Goal: Task Accomplishment & Management: Use online tool/utility

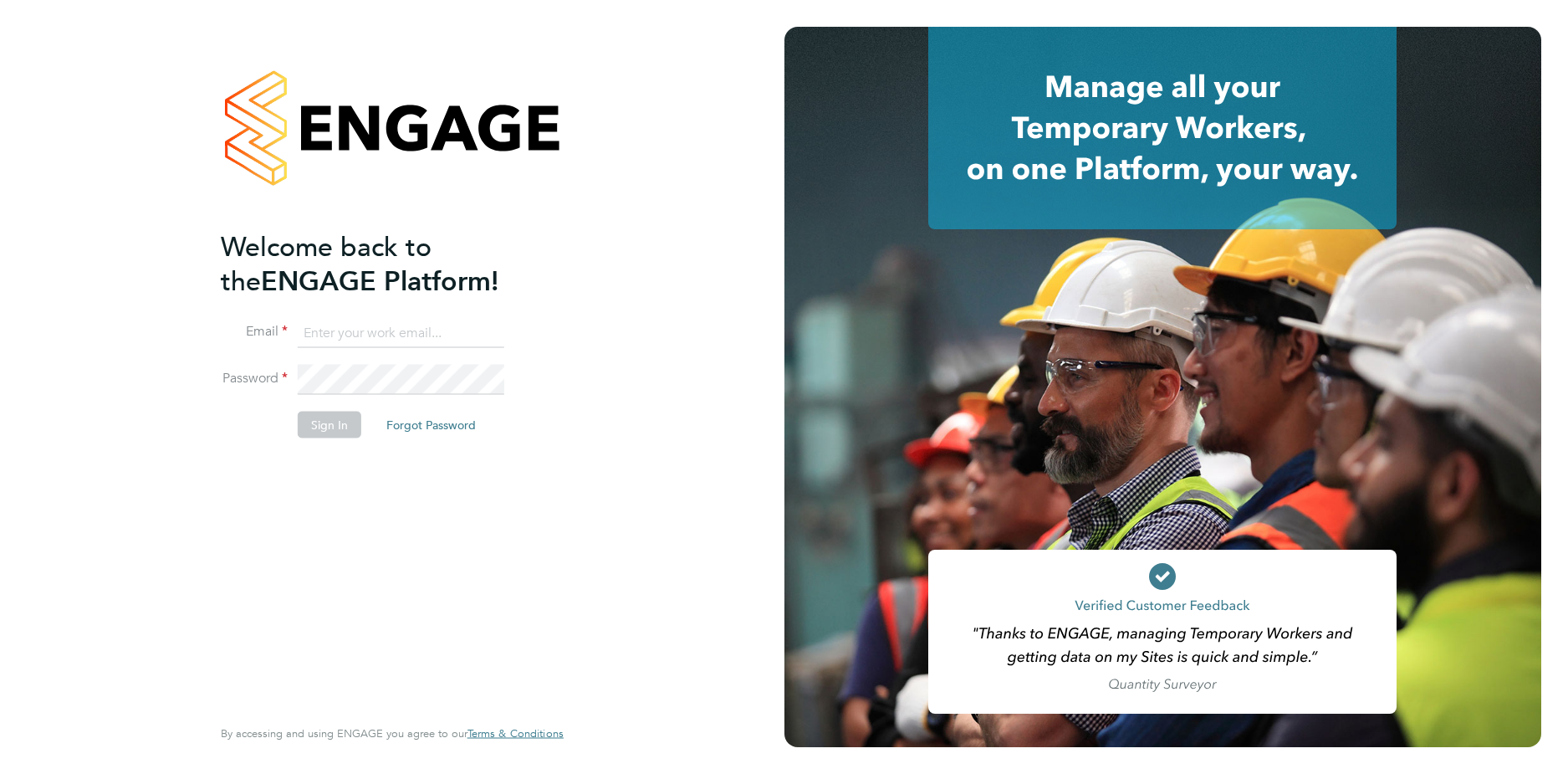
type input "codonovan@skilledcareers.co.uk"
click at [310, 434] on button "Sign In" at bounding box center [330, 425] width 64 height 27
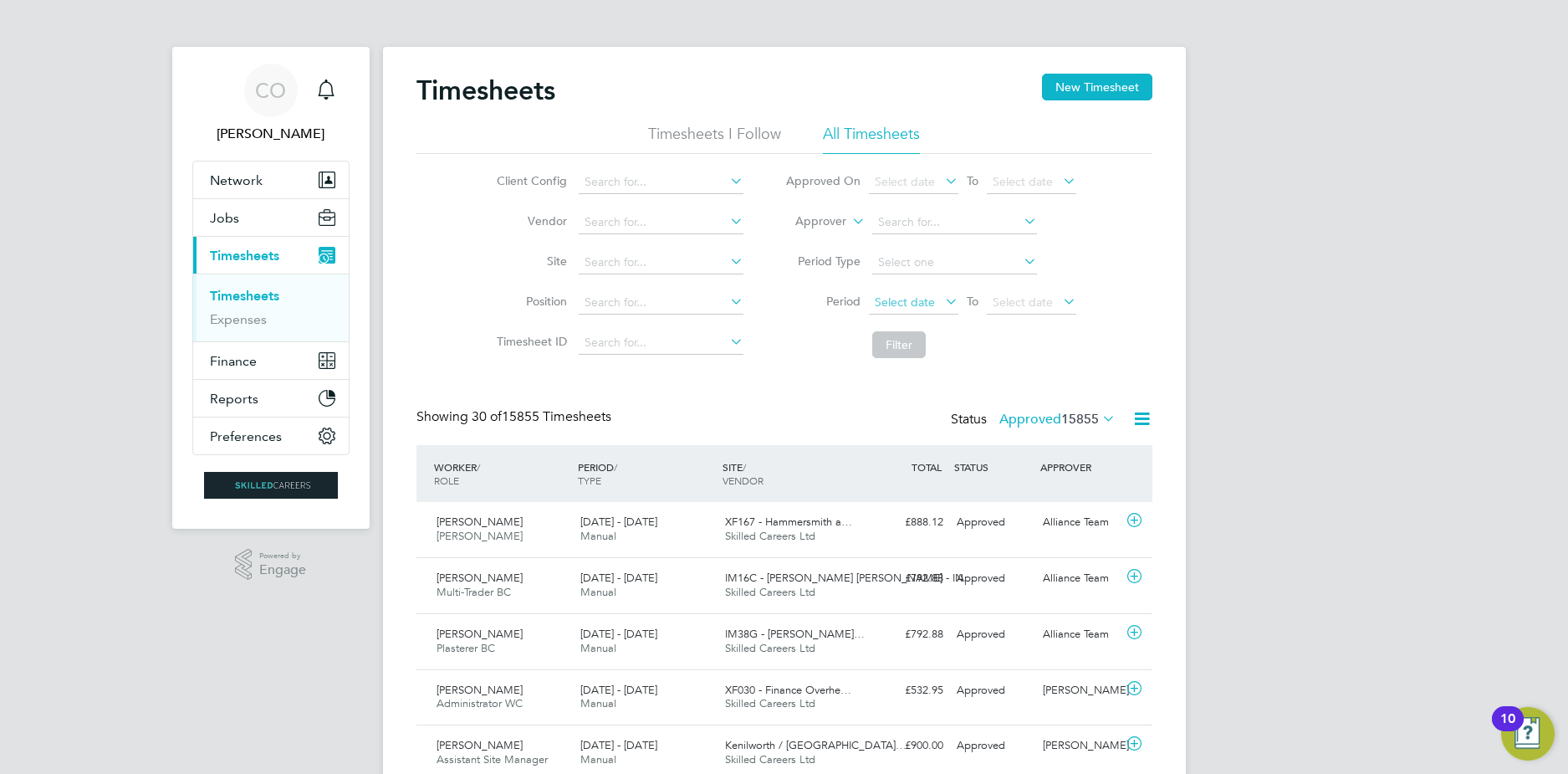
click at [921, 291] on li "Period Select date To Select date" at bounding box center [931, 303] width 333 height 40
click at [926, 293] on span "Select date" at bounding box center [914, 303] width 89 height 23
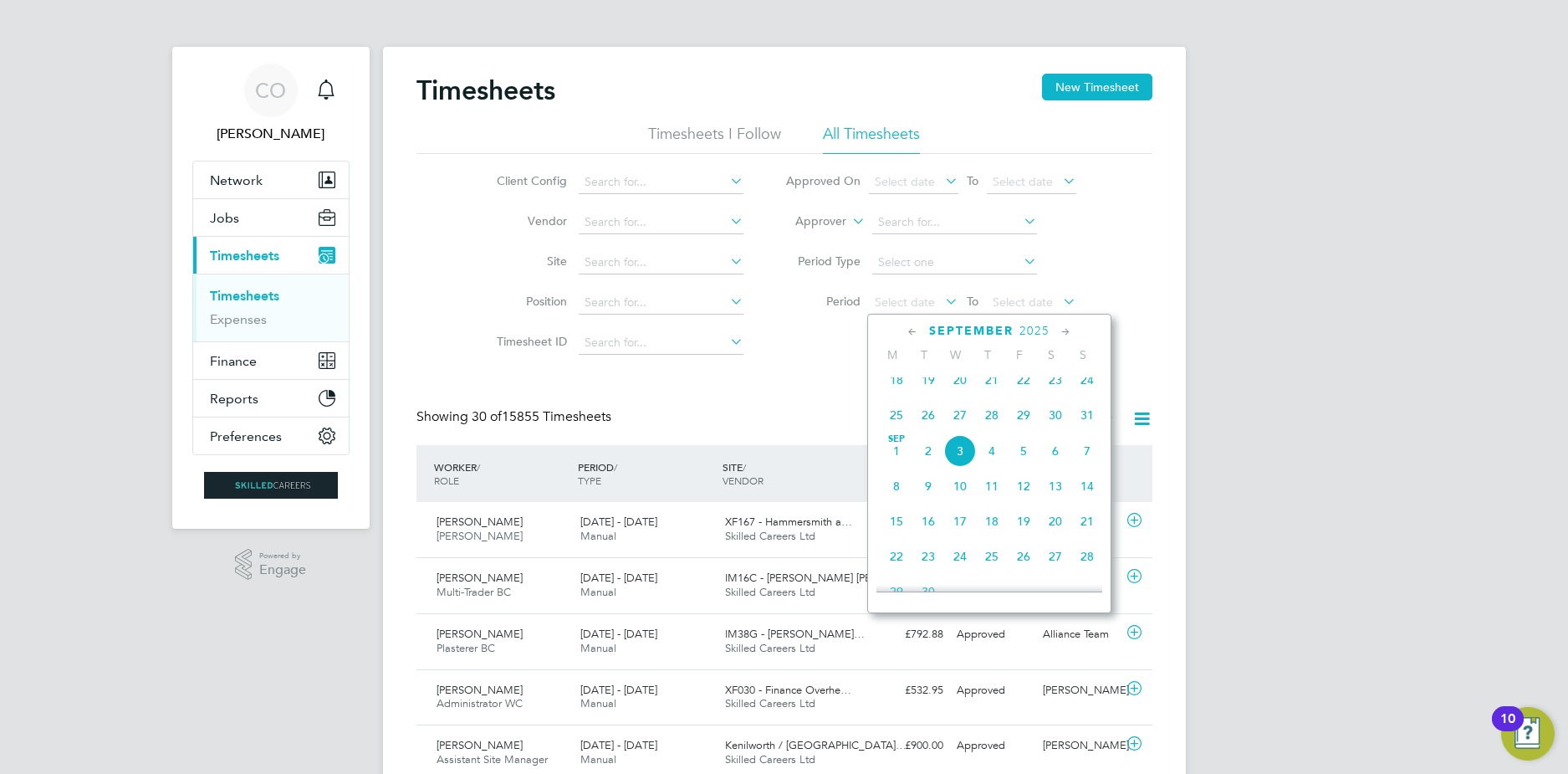
click at [898, 427] on span "25" at bounding box center [897, 415] width 32 height 32
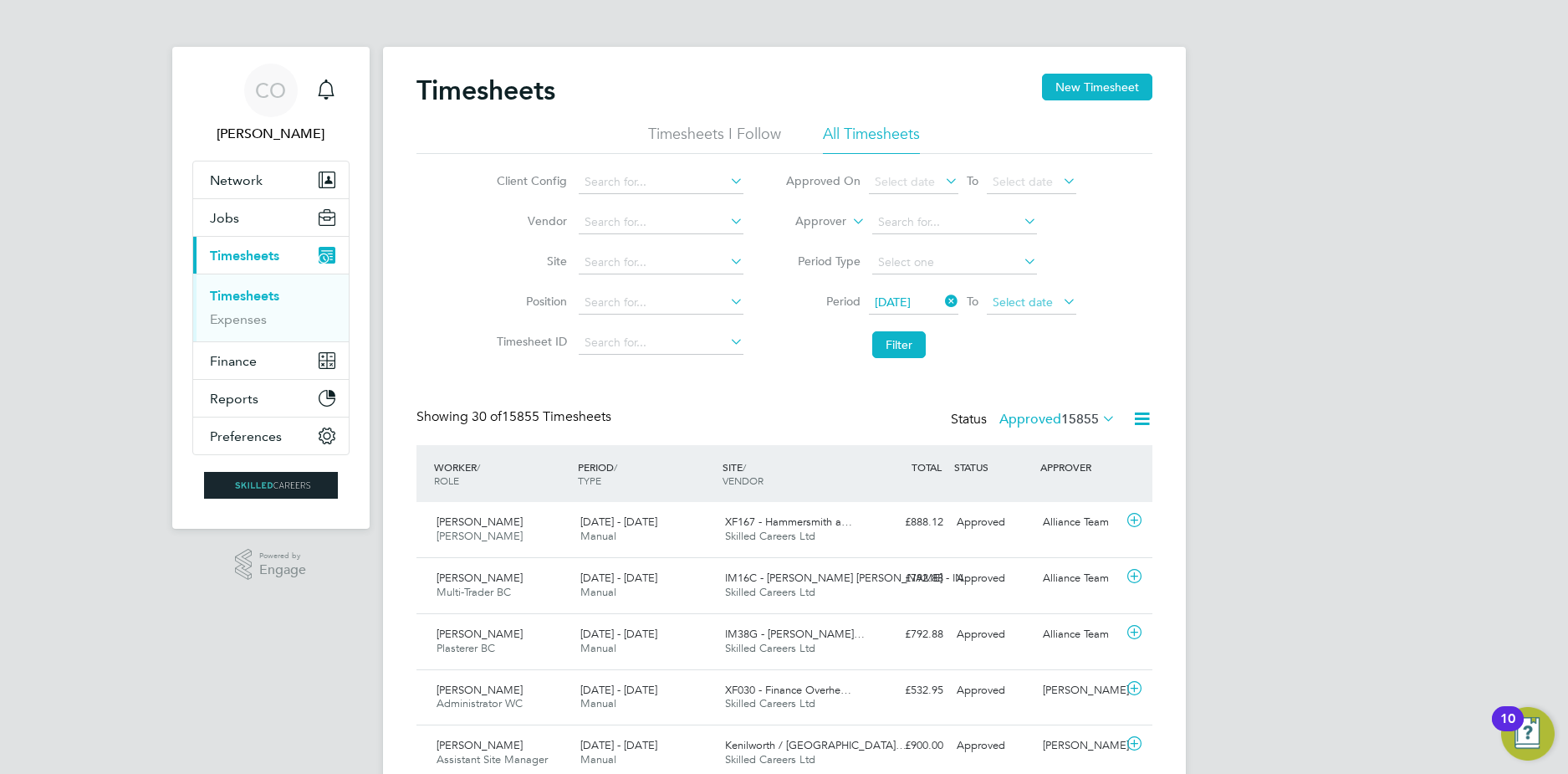
click at [1047, 310] on span "Select date" at bounding box center [1032, 303] width 89 height 23
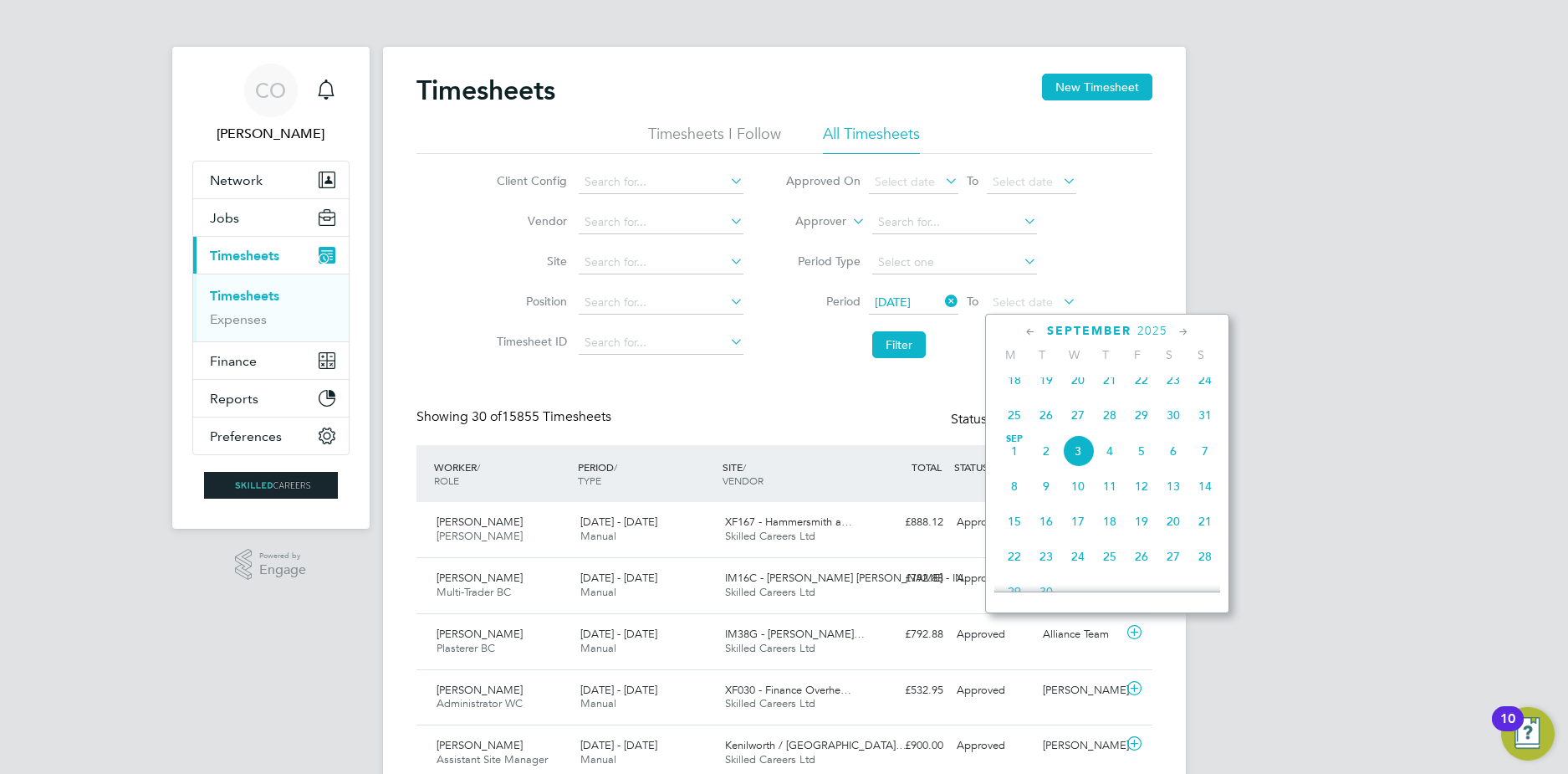
click at [1206, 427] on span "31" at bounding box center [1205, 415] width 32 height 32
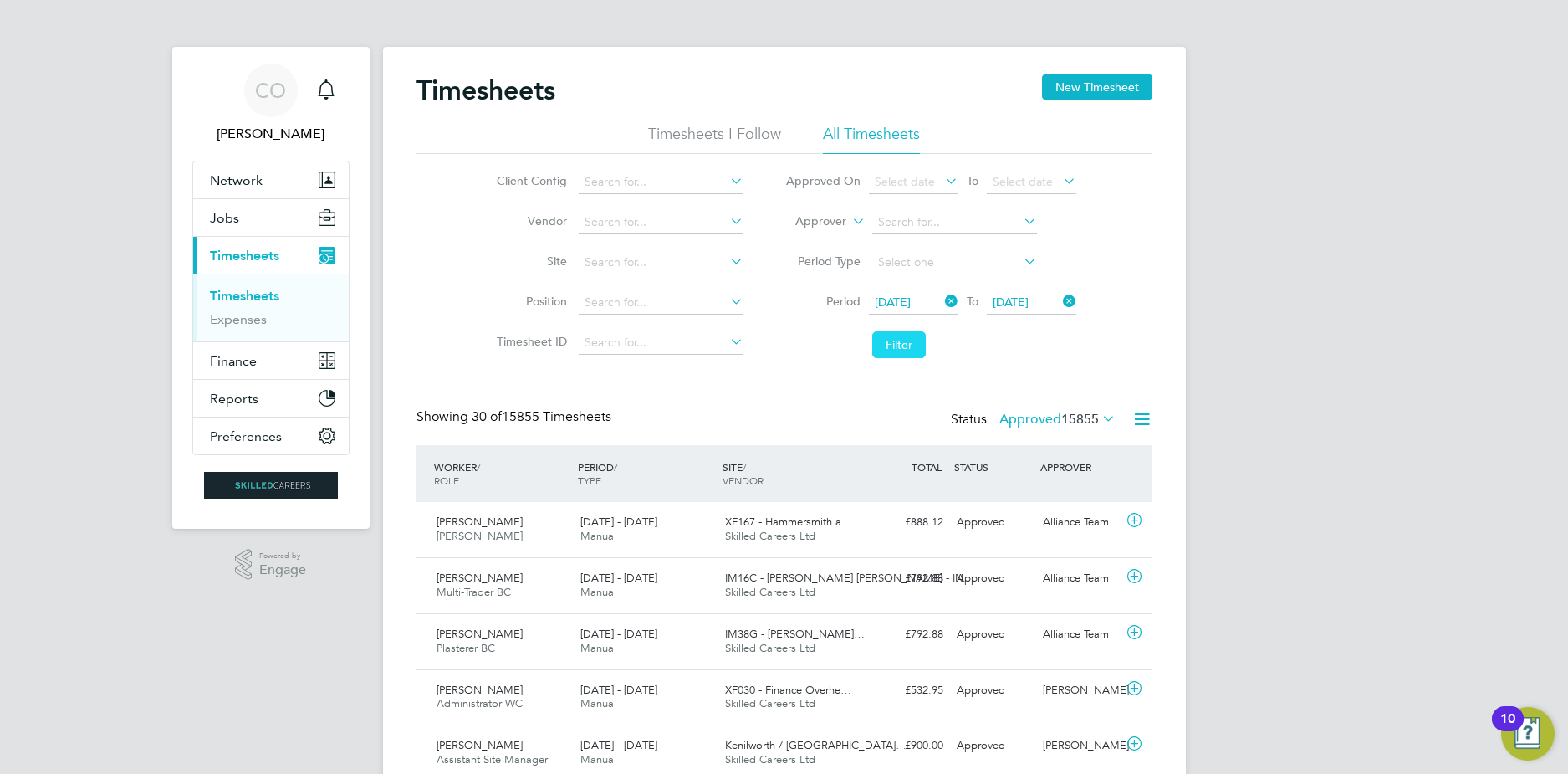
click at [891, 333] on button "Filter" at bounding box center [898, 344] width 53 height 27
click at [1143, 422] on icon at bounding box center [1142, 419] width 21 height 21
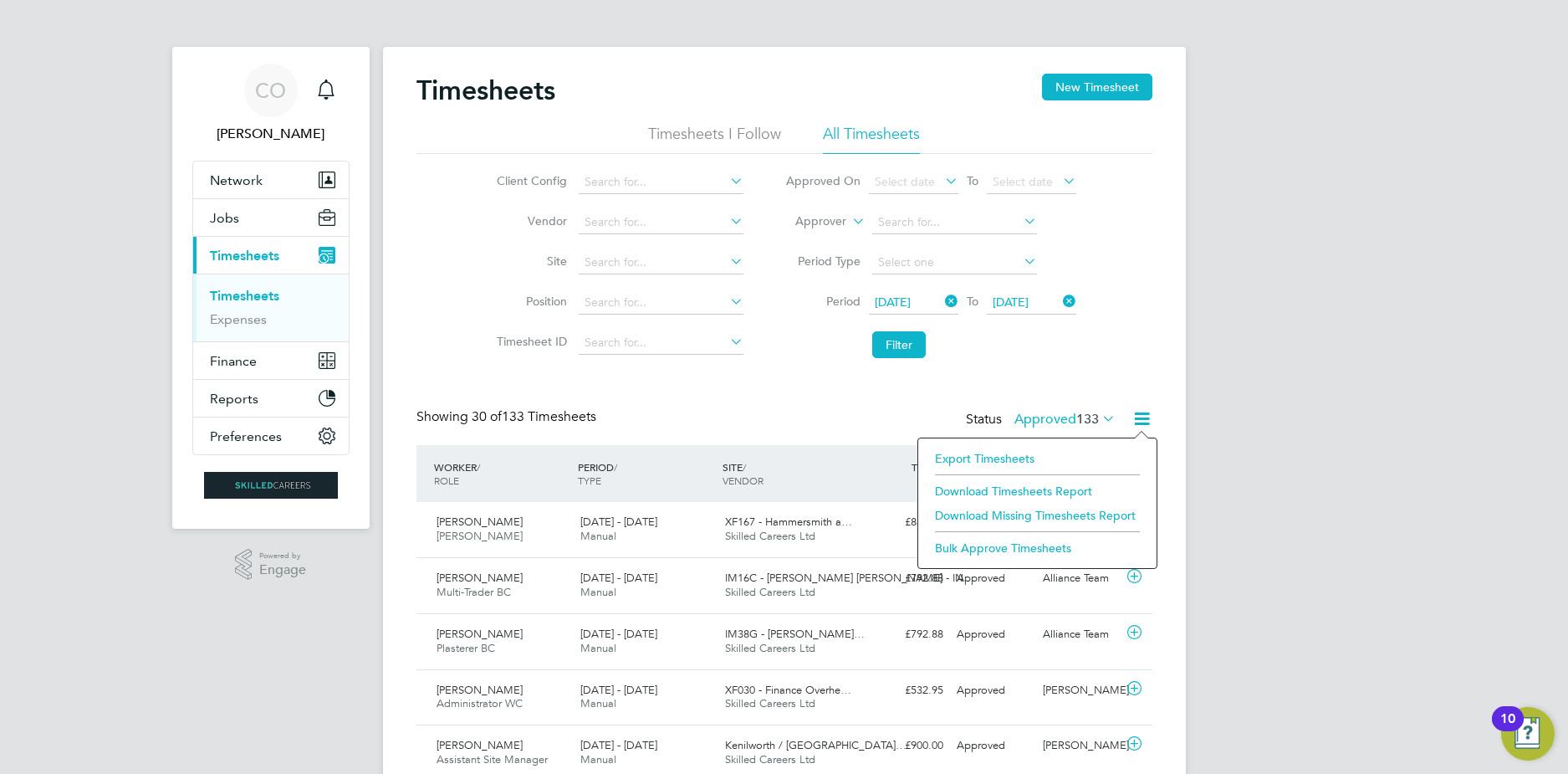
click at [1037, 491] on li "Download Timesheets Report" at bounding box center [1037, 491] width 222 height 24
